Goal: Information Seeking & Learning: Learn about a topic

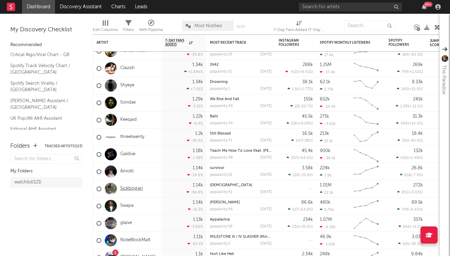
click at [132, 188] on link "Sickboyrari" at bounding box center [131, 188] width 23 height 6
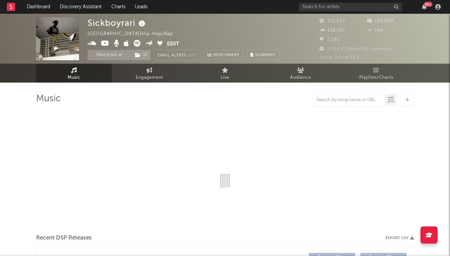
select select "6m"
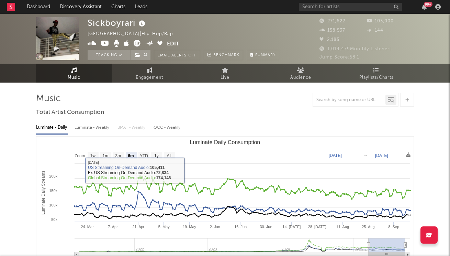
click at [97, 134] on div "Luminate - Daily Luminate - Weekly BMAT - Weekly OCC - Weekly Zoom 1w 1m 3m 6m …" at bounding box center [225, 197] width 378 height 158
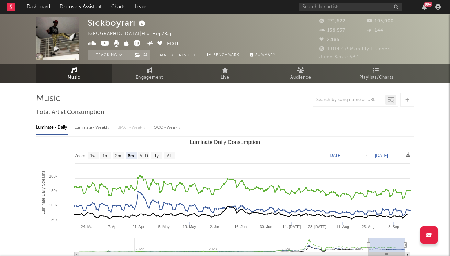
click at [97, 127] on div "Luminate - Weekly" at bounding box center [93, 128] width 36 height 12
select select "6m"
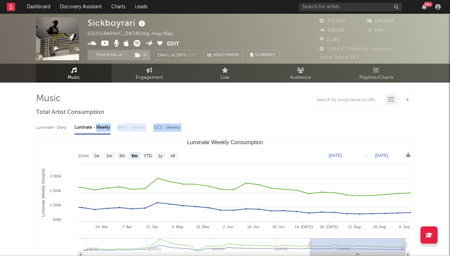
drag, startPoint x: 97, startPoint y: 127, endPoint x: 141, endPoint y: 136, distance: 45.3
click at [139, 136] on div "Luminate - Daily Luminate - Weekly BMAT - Weekly OCC - Weekly Zoom 1w 1m 3m 6m …" at bounding box center [225, 197] width 378 height 158
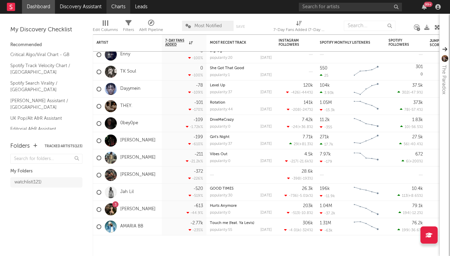
click at [111, 8] on link "Charts" at bounding box center [118, 7] width 24 height 14
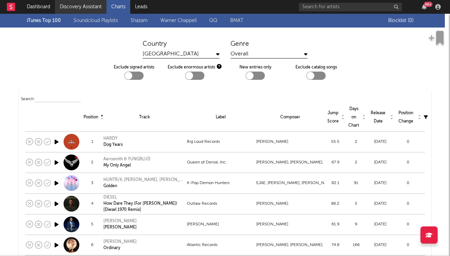
click at [90, 2] on link "Discovery Assistant" at bounding box center [81, 7] width 52 height 14
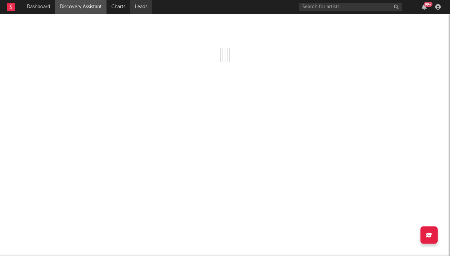
click at [136, 8] on link "Leads" at bounding box center [141, 7] width 22 height 14
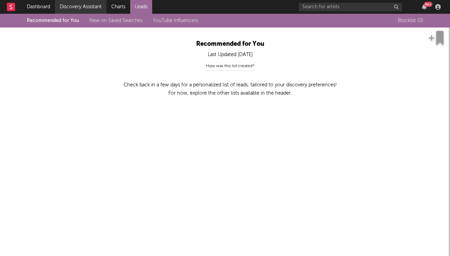
click at [99, 9] on link "Discovery Assistant" at bounding box center [81, 7] width 52 height 14
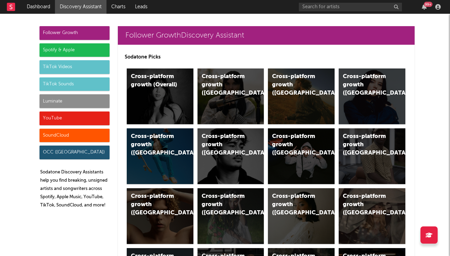
click at [51, 131] on div "SoundCloud" at bounding box center [74, 135] width 70 height 14
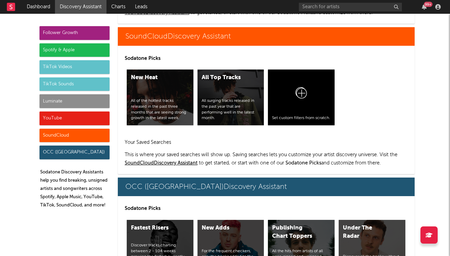
scroll to position [4071, 0]
click at [231, 91] on div "All Top Tracks All surging tracks released in the past year that are performing…" at bounding box center [230, 97] width 67 height 56
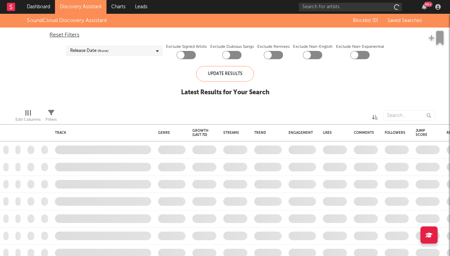
checkbox input "true"
